Goal: Task Accomplishment & Management: Manage account settings

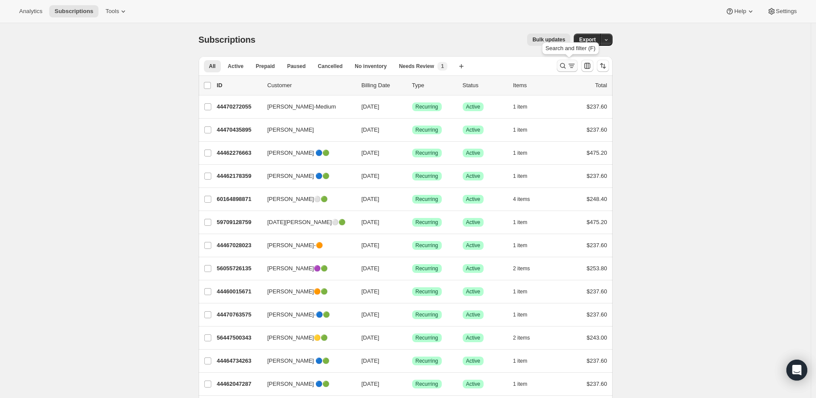
click at [567, 62] on icon "Search and filter results" at bounding box center [563, 65] width 9 height 9
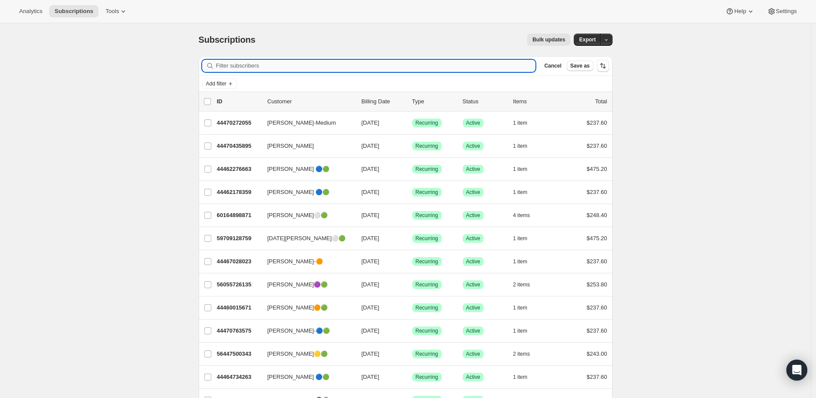
click at [224, 62] on input "Filter subscribers" at bounding box center [376, 66] width 320 height 12
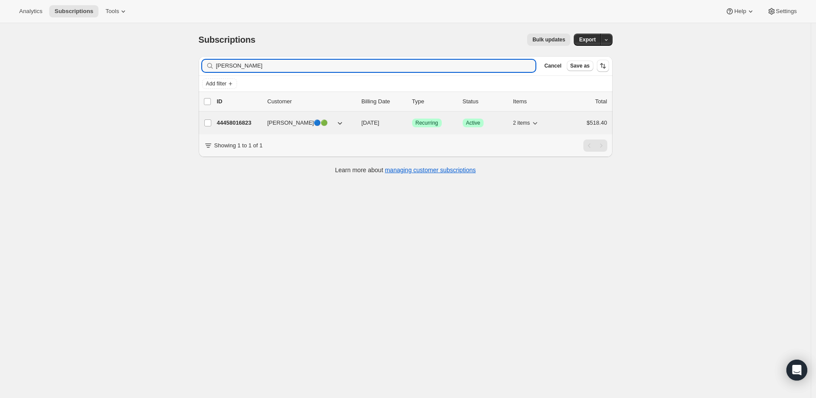
type input "Barbara Homan"
click at [228, 122] on p "44458016823" at bounding box center [239, 123] width 44 height 9
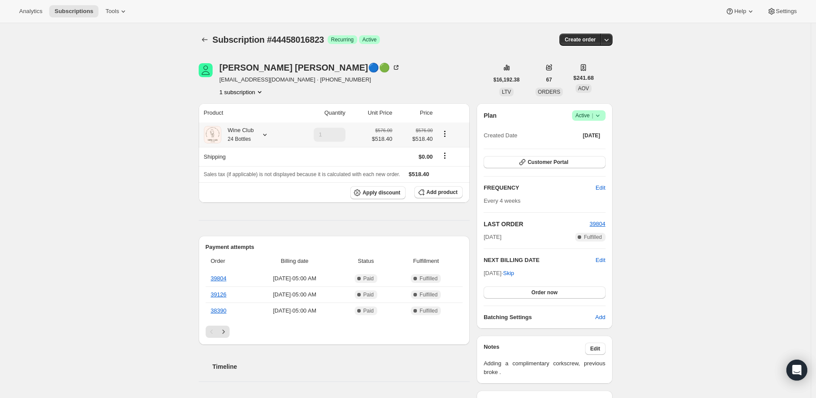
click at [265, 133] on icon at bounding box center [265, 134] width 9 height 9
click at [228, 204] on button "Edit box" at bounding box center [252, 205] width 138 height 12
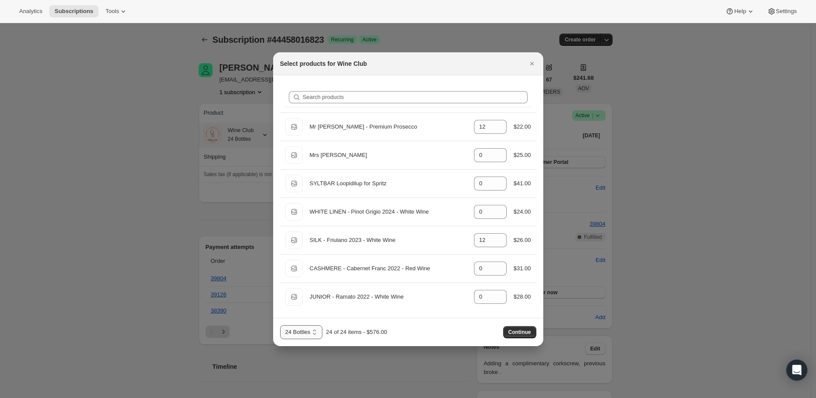
click at [315, 331] on select "12 Bottles 24 Bottles 36 Bottles 48 bottles 60 bottles" at bounding box center [301, 332] width 43 height 14
select select "gid://shopify/ProductVariant/41343417024567"
click at [280, 325] on select "12 Bottles 24 Bottles 36 Bottles 48 bottles 60 bottles" at bounding box center [301, 332] width 43 height 14
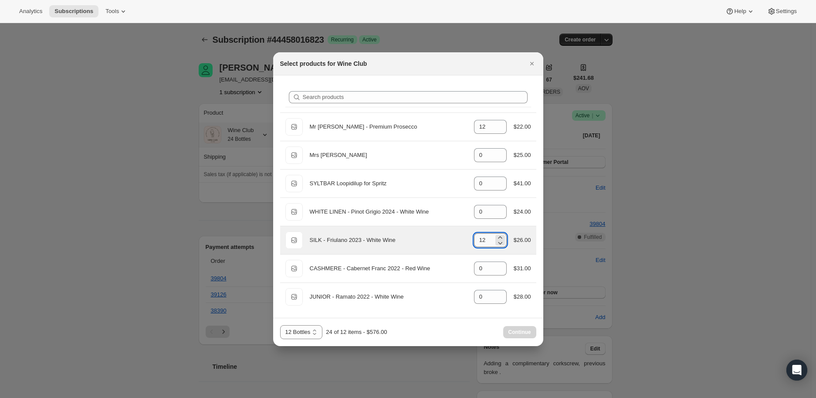
click at [492, 241] on input "12" at bounding box center [484, 240] width 20 height 14
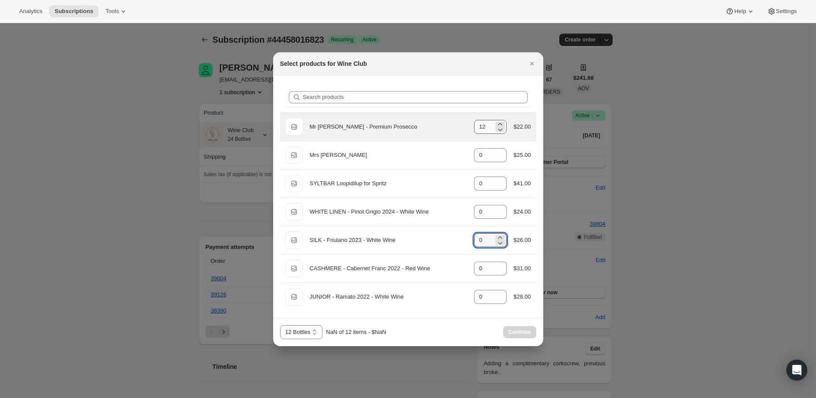
type input "0"
click at [485, 126] on input "12" at bounding box center [484, 127] width 20 height 14
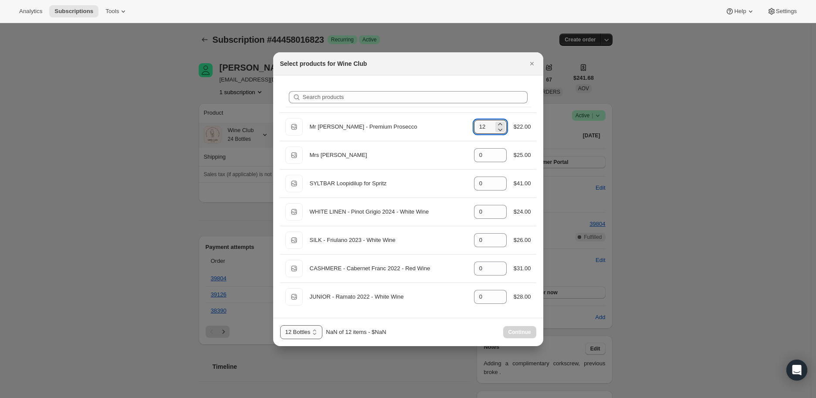
click at [315, 329] on select "12 Bottles 24 Bottles 36 Bottles 48 bottles 60 bottles" at bounding box center [301, 332] width 43 height 14
click at [280, 325] on select "12 Bottles 24 Bottles 36 Bottles 48 bottles 60 bottles" at bounding box center [301, 332] width 43 height 14
click at [533, 63] on icon "Close" at bounding box center [532, 63] width 9 height 9
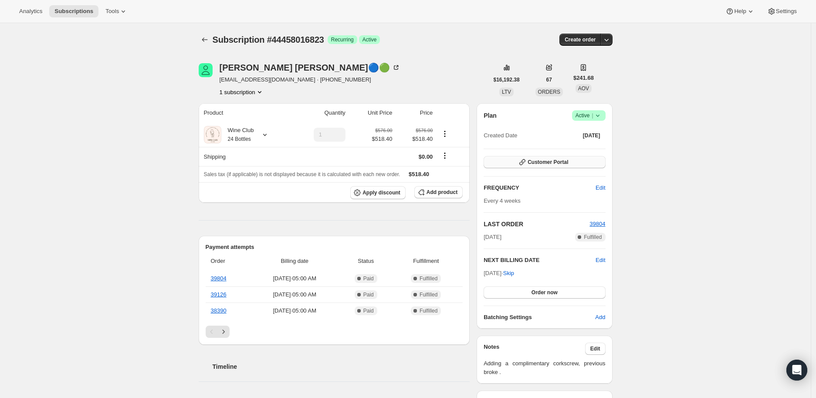
click at [555, 163] on span "Customer Portal" at bounding box center [548, 162] width 41 height 7
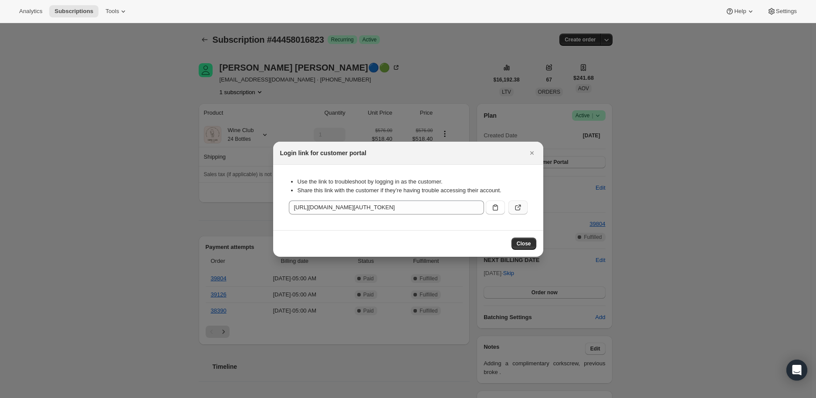
click at [516, 206] on icon ":rcc:" at bounding box center [518, 207] width 9 height 9
drag, startPoint x: 533, startPoint y: 149, endPoint x: 384, endPoint y: 105, distance: 155.1
click at [532, 149] on icon "Close" at bounding box center [532, 153] width 9 height 9
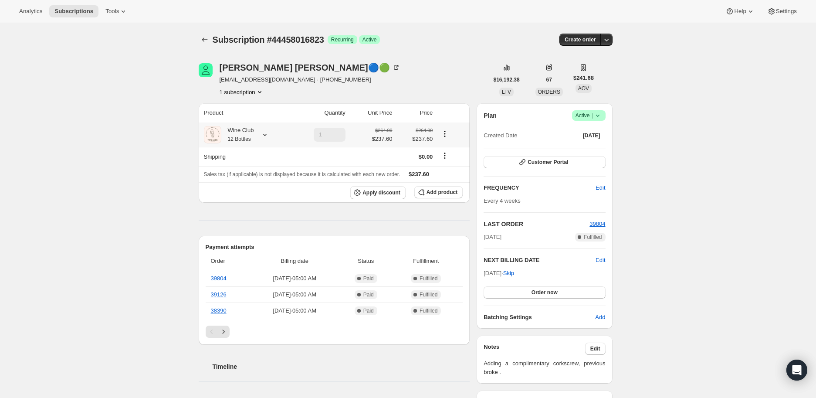
click at [266, 132] on icon at bounding box center [265, 134] width 9 height 9
click at [143, 122] on div "Subscription #44458016823. This page is ready Subscription #44458016823 Success…" at bounding box center [405, 386] width 811 height 726
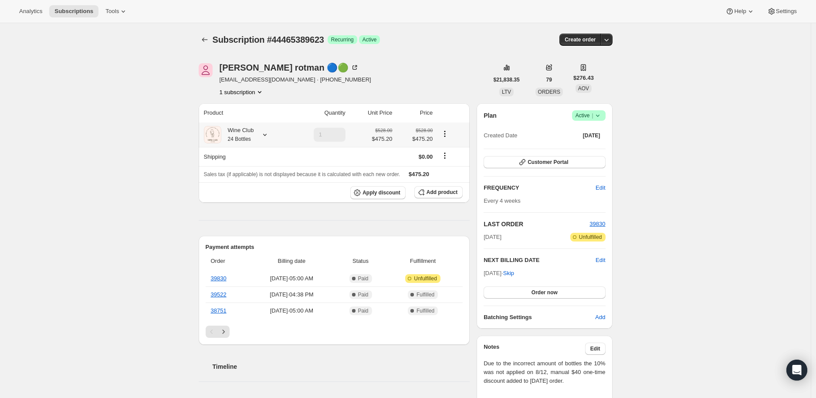
click at [268, 133] on icon at bounding box center [265, 134] width 9 height 9
click at [204, 41] on icon "Subscriptions" at bounding box center [204, 39] width 9 height 9
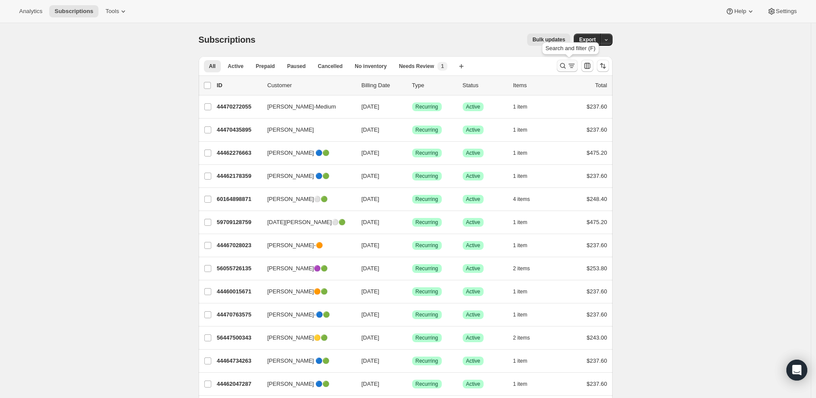
click at [565, 64] on icon "Search and filter results" at bounding box center [563, 65] width 9 height 9
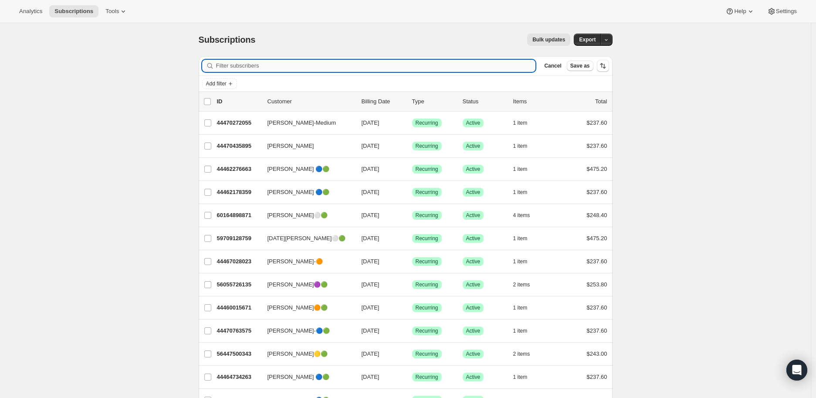
click at [251, 64] on input "Filter subscribers" at bounding box center [376, 66] width 320 height 12
paste input "Amanda Wagner"
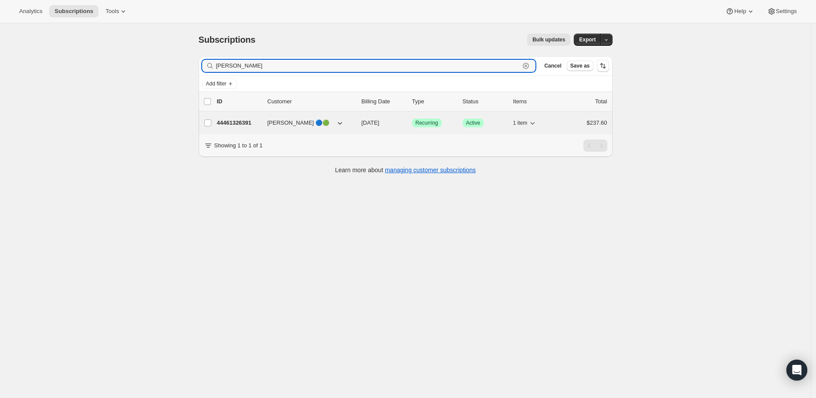
type input "Amanda Wagner"
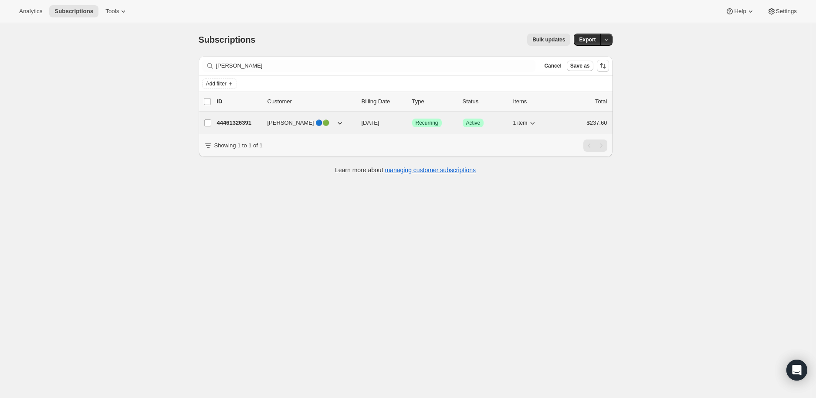
click at [237, 120] on p "44461326391" at bounding box center [239, 123] width 44 height 9
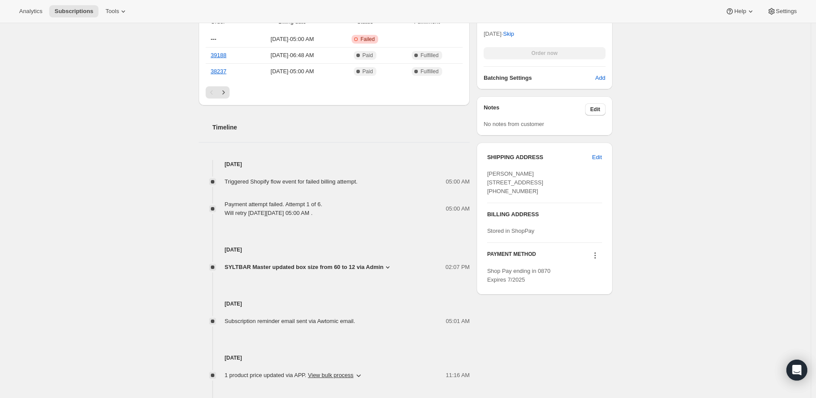
scroll to position [387, 0]
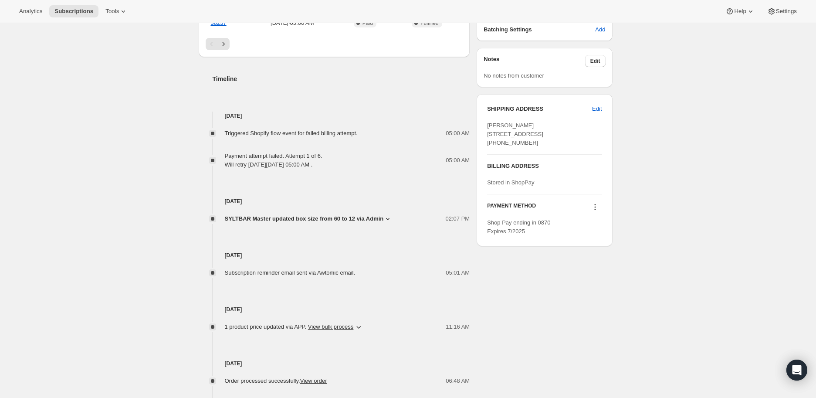
click at [596, 208] on icon at bounding box center [594, 207] width 1 height 1
click at [591, 239] on span "Send link to update card" at bounding box center [597, 240] width 61 height 7
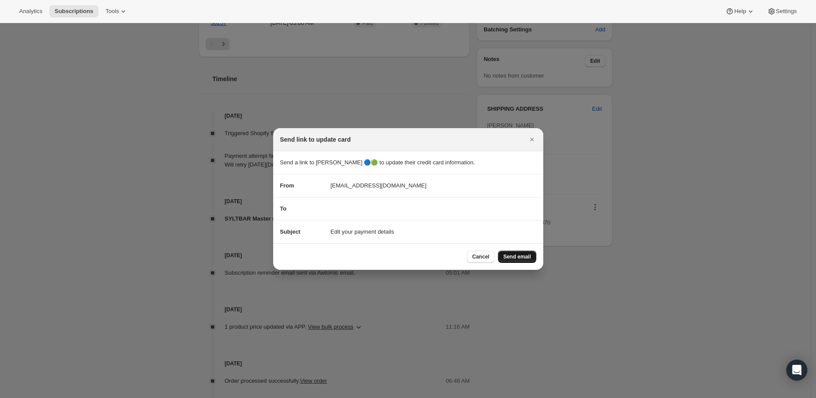
click at [508, 253] on span "Send email" at bounding box center [516, 256] width 27 height 7
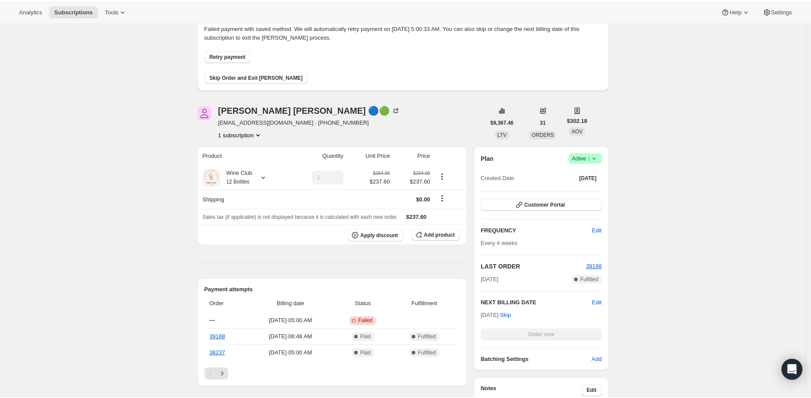
scroll to position [0, 0]
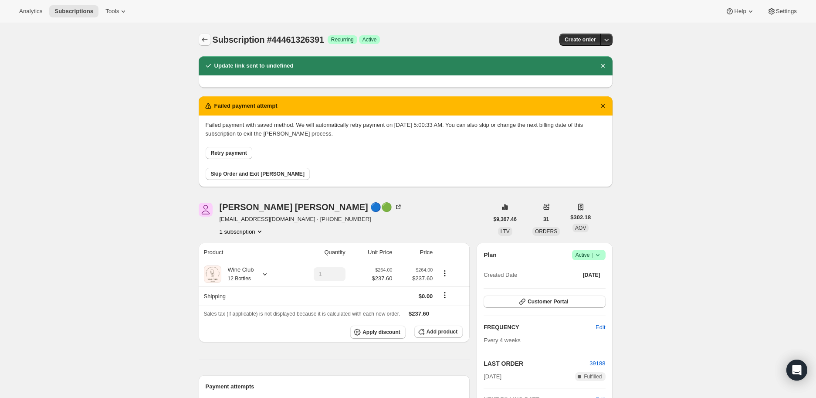
click at [207, 38] on icon "Subscriptions" at bounding box center [204, 39] width 9 height 9
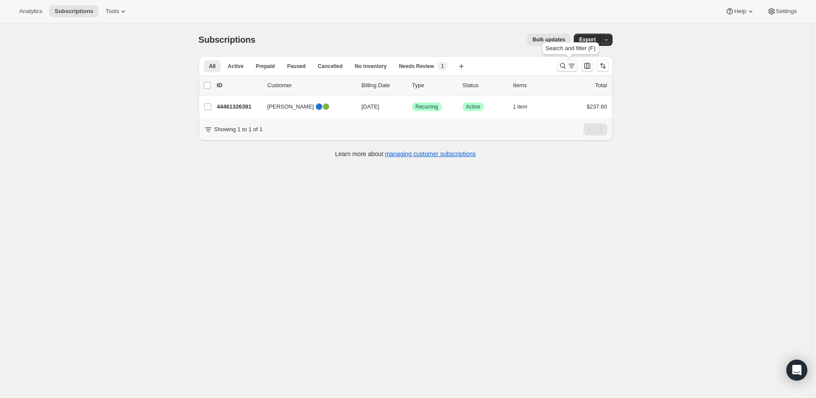
click at [566, 63] on icon "Search and filter results" at bounding box center [563, 65] width 9 height 9
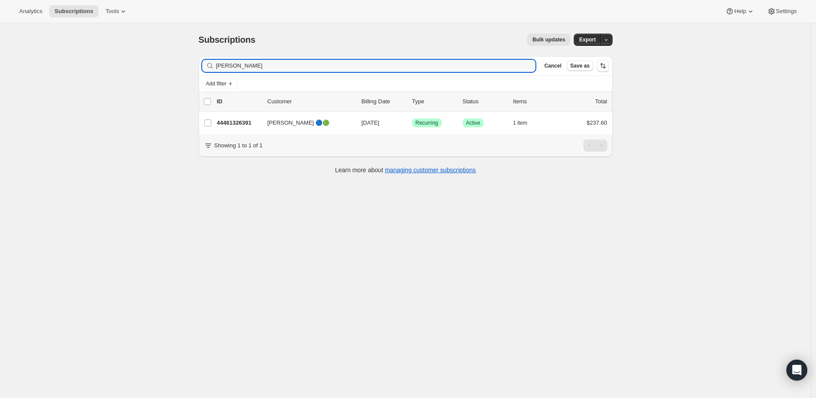
drag, startPoint x: 271, startPoint y: 66, endPoint x: 214, endPoint y: 66, distance: 56.7
click at [214, 66] on div "Amanda Wagner Clear" at bounding box center [369, 66] width 334 height 12
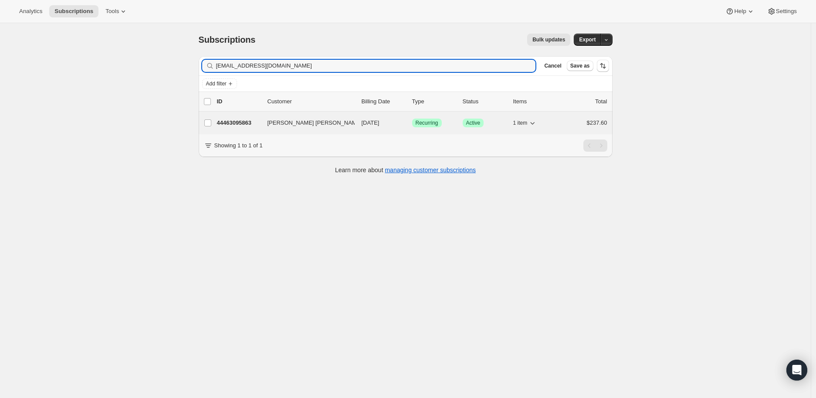
type input "leelut@comcast.net"
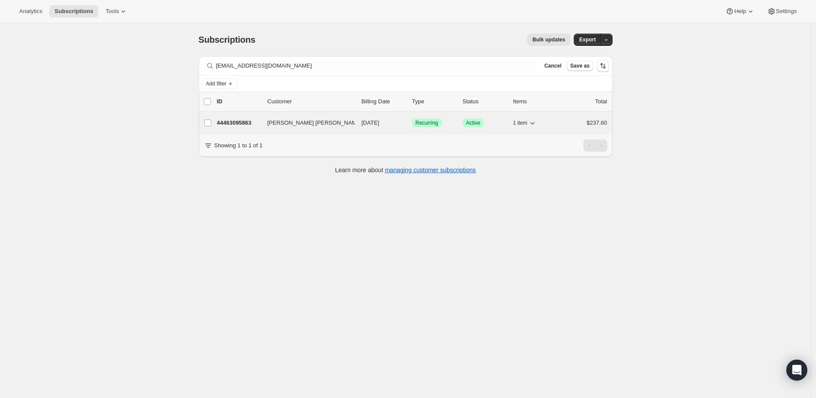
click at [240, 123] on p "44463095863" at bounding box center [239, 123] width 44 height 9
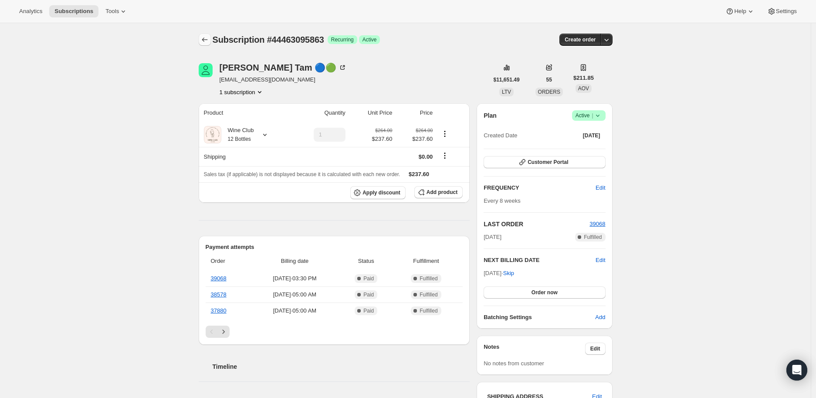
click at [203, 37] on icon "Subscriptions" at bounding box center [204, 39] width 9 height 9
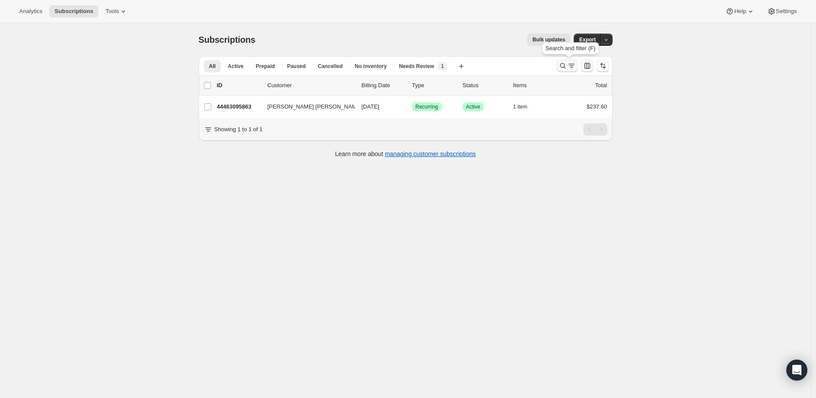
click at [563, 67] on icon "Search and filter results" at bounding box center [563, 66] width 6 height 6
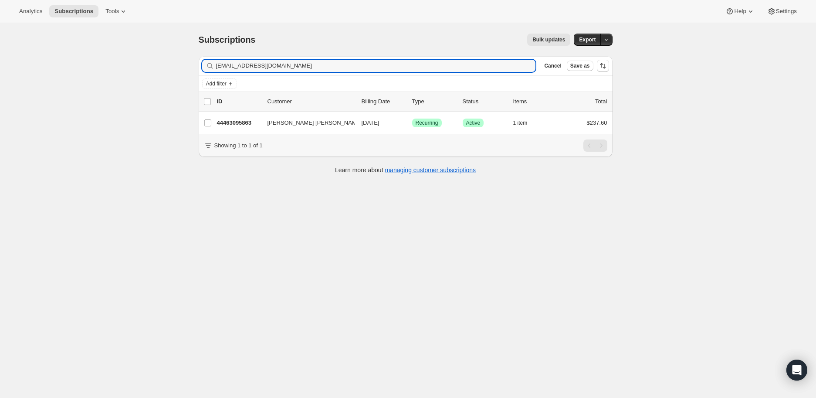
drag, startPoint x: 273, startPoint y: 68, endPoint x: 212, endPoint y: 68, distance: 60.6
click at [212, 68] on div "leelut@comcast.net Clear" at bounding box center [369, 66] width 334 height 12
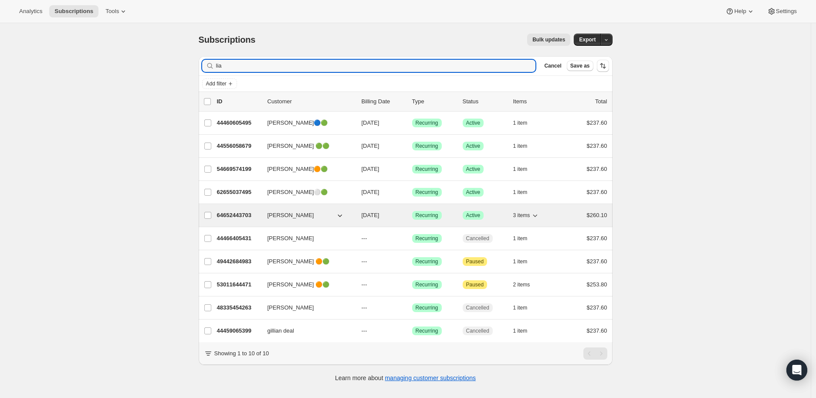
type input "lia"
click at [237, 213] on p "64652443703" at bounding box center [239, 215] width 44 height 9
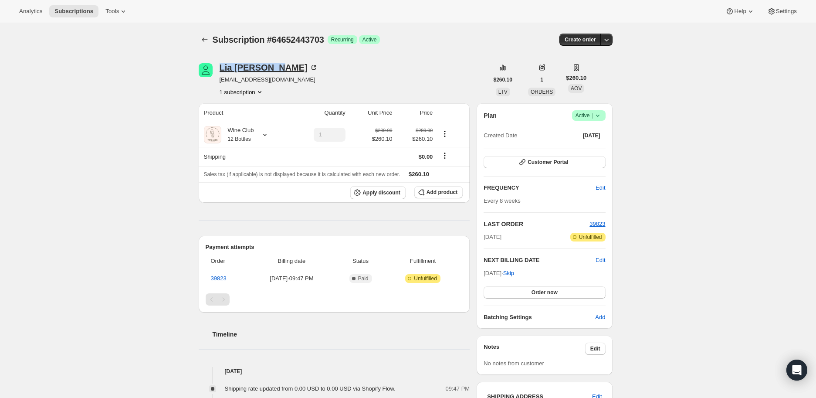
drag, startPoint x: 217, startPoint y: 65, endPoint x: 272, endPoint y: 68, distance: 54.6
click at [272, 68] on div "Lia Filiberto liafiliberto@gmail.com 1 subscription" at bounding box center [344, 79] width 290 height 33
copy div "Lia Filiberto"
click at [265, 133] on icon at bounding box center [265, 134] width 9 height 9
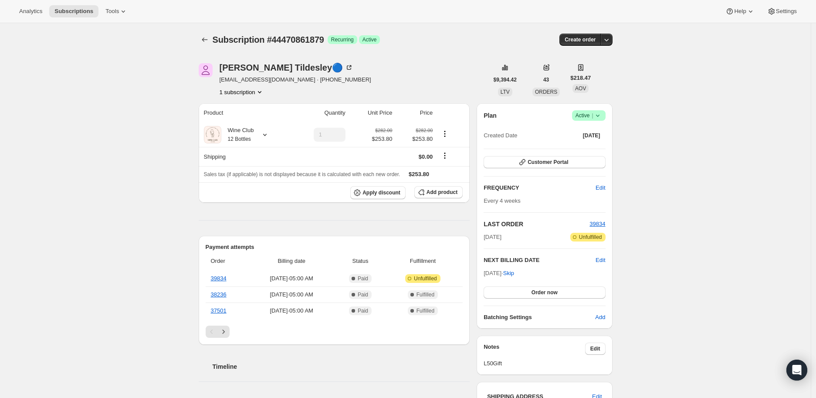
scroll to position [48, 0]
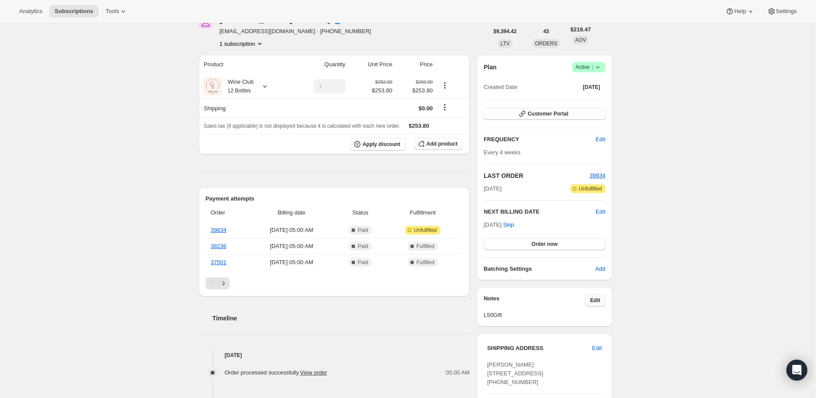
click at [597, 298] on span "Edit" at bounding box center [596, 300] width 10 height 7
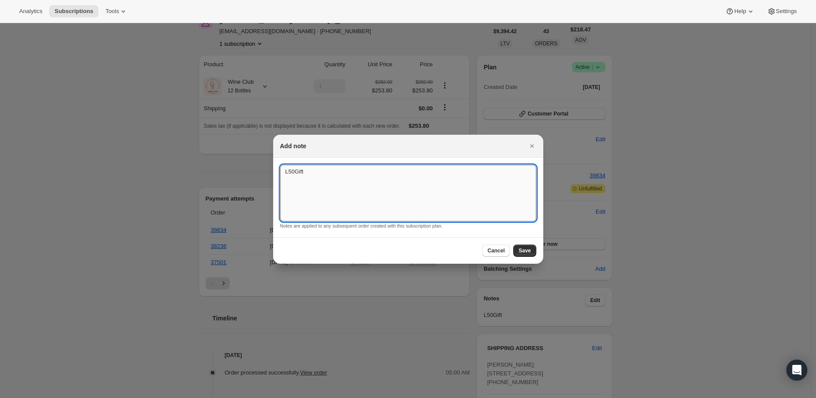
drag, startPoint x: 304, startPoint y: 171, endPoint x: 281, endPoint y: 171, distance: 23.1
click at [281, 171] on textarea "L50Gift" at bounding box center [408, 193] width 256 height 57
click at [518, 248] on button "Save" at bounding box center [524, 250] width 23 height 12
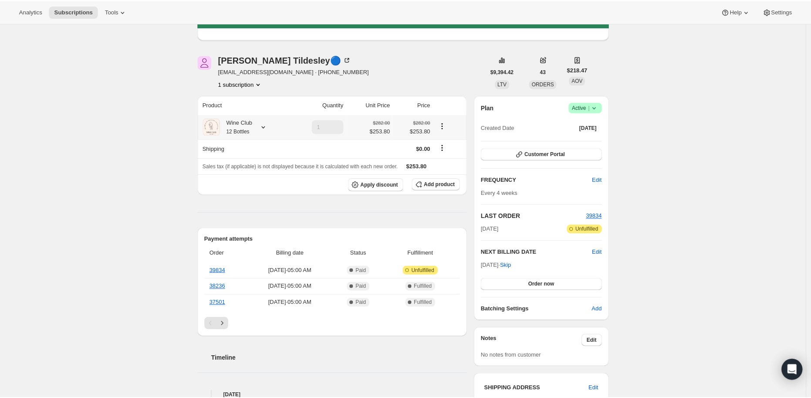
scroll to position [0, 0]
